Goal: Transaction & Acquisition: Obtain resource

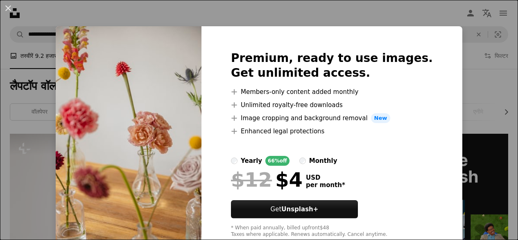
scroll to position [868, 0]
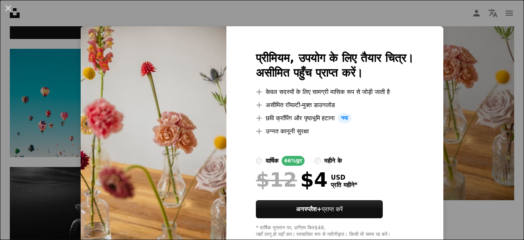
click at [435, 208] on div "प्रीमियम, उपयोग के लिए तैयार चित्र। असीमित पहुँच प्राप्त करें। A plus sign केवल…" at bounding box center [334, 144] width 217 height 236
click at [439, 215] on div "प्रीमियम, उपयोग के लिए तैयार चित्र। असीमित पहुँच प्राप्त करें। A plus sign केवल…" at bounding box center [334, 144] width 217 height 236
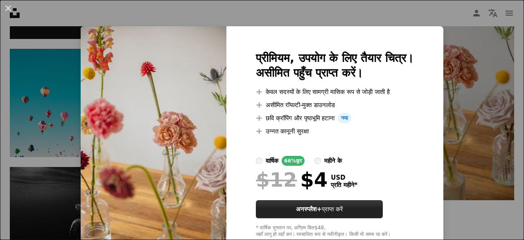
click at [296, 210] on font "अनस्प्लैश+" at bounding box center [309, 208] width 26 height 7
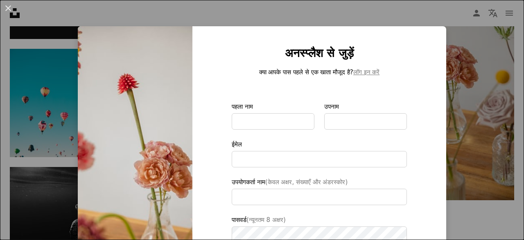
click at [470, 149] on div "An X shape अनस्प्लैश से जुड़ें क्या आपके पास पहले से एक खाता मौजूद है? लॉग इन क…" at bounding box center [262, 120] width 524 height 240
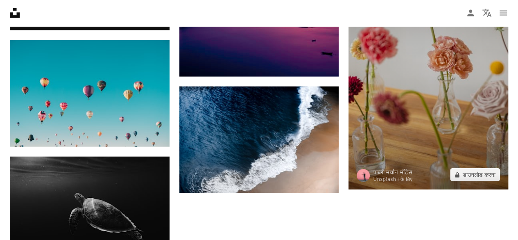
click at [417, 133] on img at bounding box center [429, 69] width 160 height 239
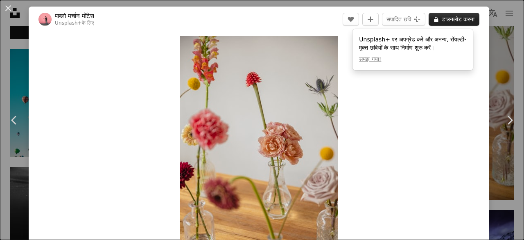
click at [443, 19] on font "डाउनलोड करना" at bounding box center [458, 19] width 33 height 7
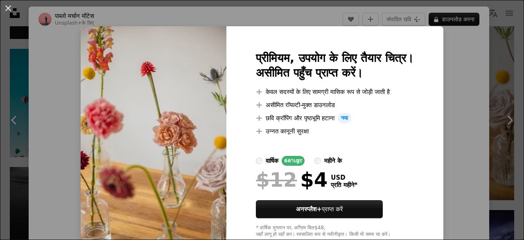
click at [469, 108] on div "An X shape प्रीमियम, उपयोग के लिए तैयार चित्र। असीमित पहुँच प्राप्त करें। A plu…" at bounding box center [262, 120] width 524 height 240
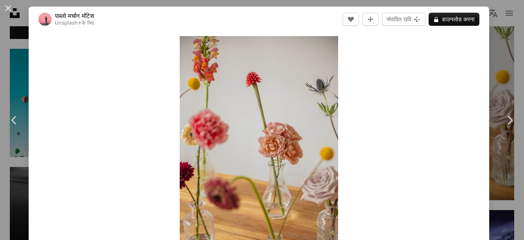
click at [469, 108] on div "Zoom in" at bounding box center [259, 155] width 461 height 246
click at [502, 102] on link "Chevron right" at bounding box center [510, 120] width 29 height 79
click at [505, 116] on icon "Chevron right" at bounding box center [509, 119] width 13 height 13
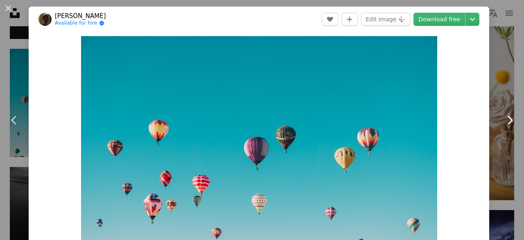
click at [505, 116] on icon "Chevron right" at bounding box center [509, 119] width 13 height 13
drag, startPoint x: 505, startPoint y: 116, endPoint x: 481, endPoint y: 77, distance: 45.2
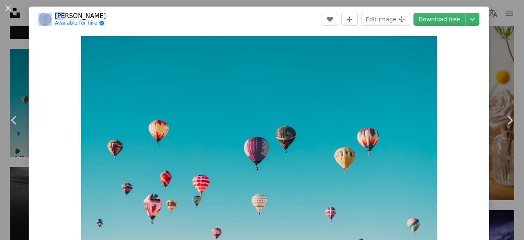
click at [505, 116] on icon "Chevron right" at bounding box center [509, 119] width 13 height 13
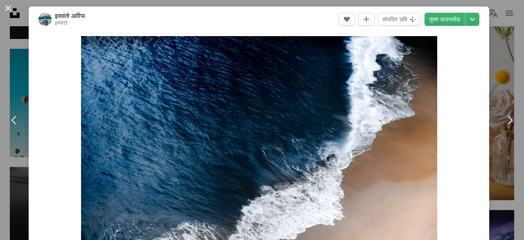
click at [9, 8] on button "An X shape" at bounding box center [8, 8] width 10 height 10
